Goal: Navigation & Orientation: Find specific page/section

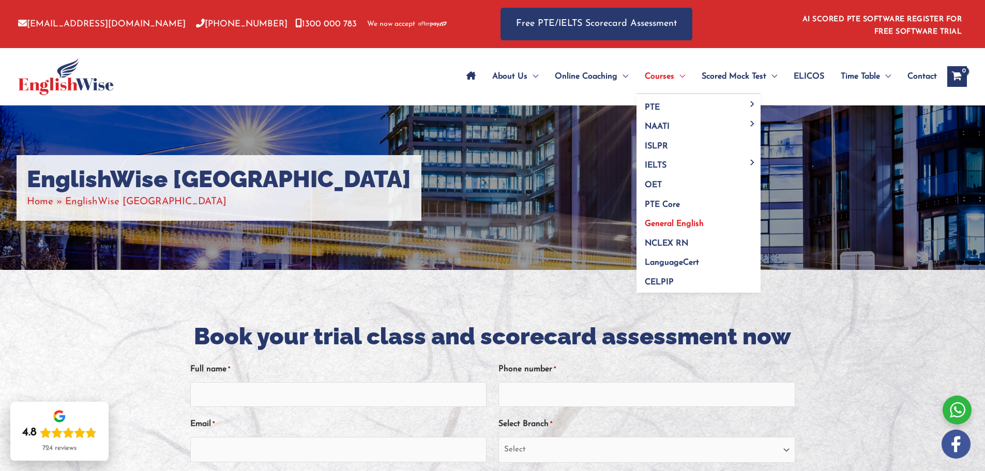
click at [682, 223] on span "General English" at bounding box center [674, 224] width 59 height 8
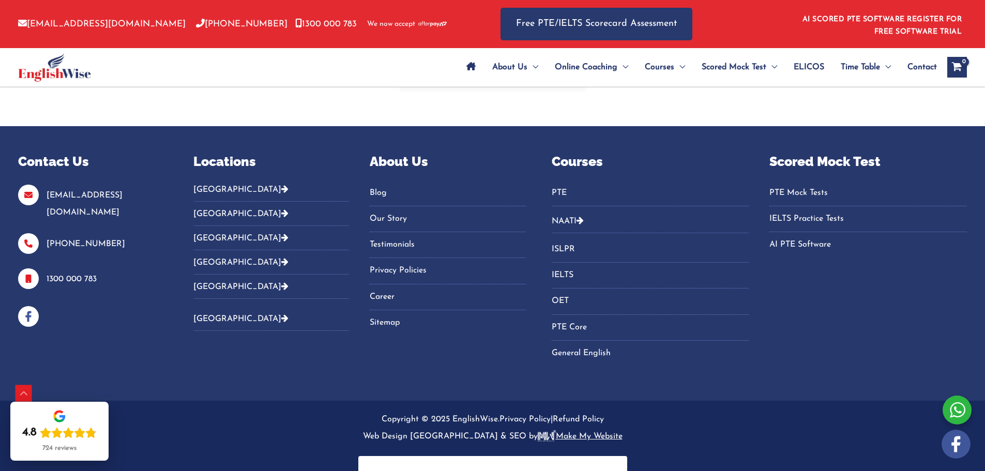
scroll to position [2276, 0]
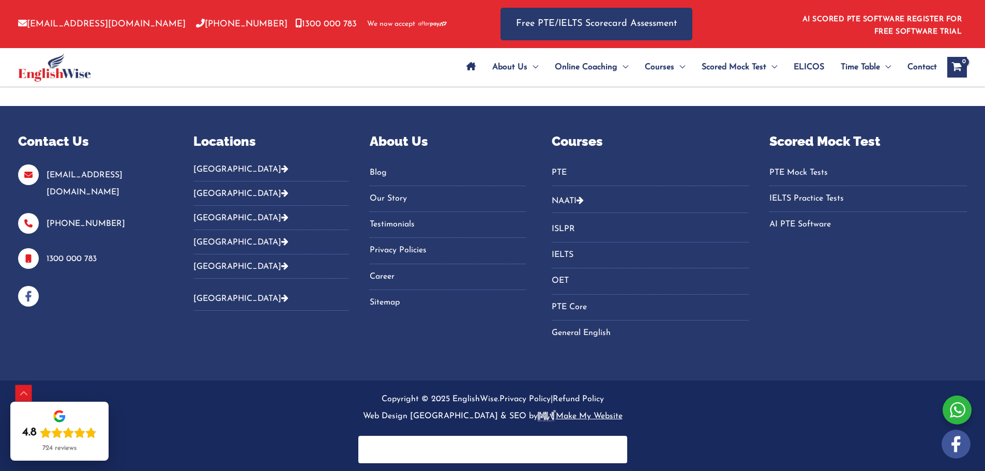
click at [281, 170] on icon "Footer Widget 2" at bounding box center [284, 169] width 7 height 8
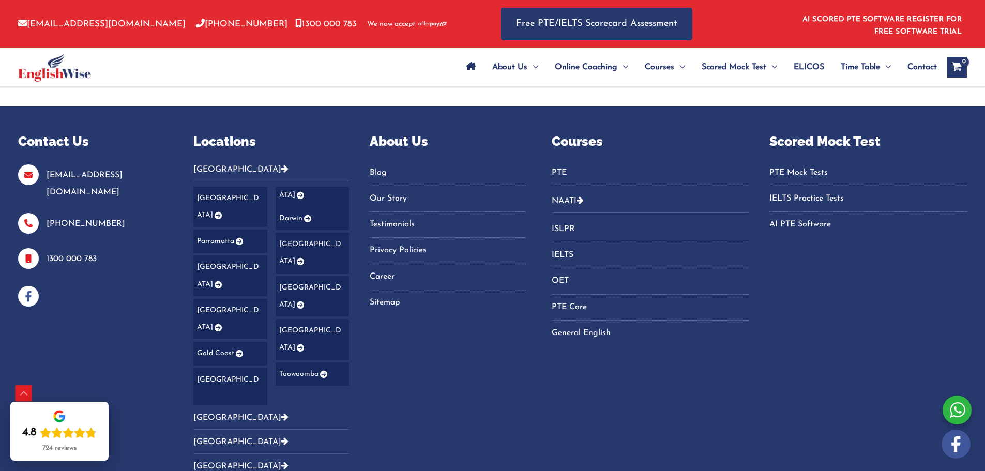
click at [310, 276] on link "[GEOGRAPHIC_DATA]" at bounding box center [313, 296] width 74 height 41
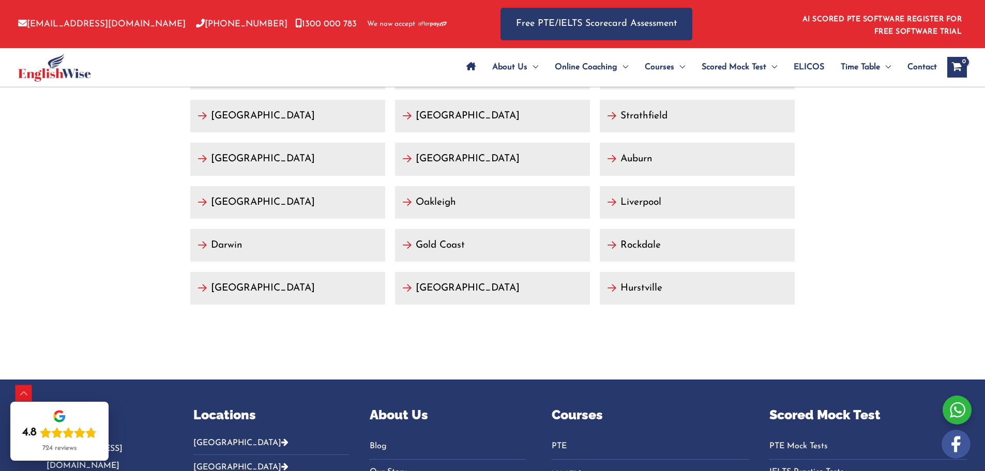
scroll to position [4345, 0]
